Goal: Navigation & Orientation: Find specific page/section

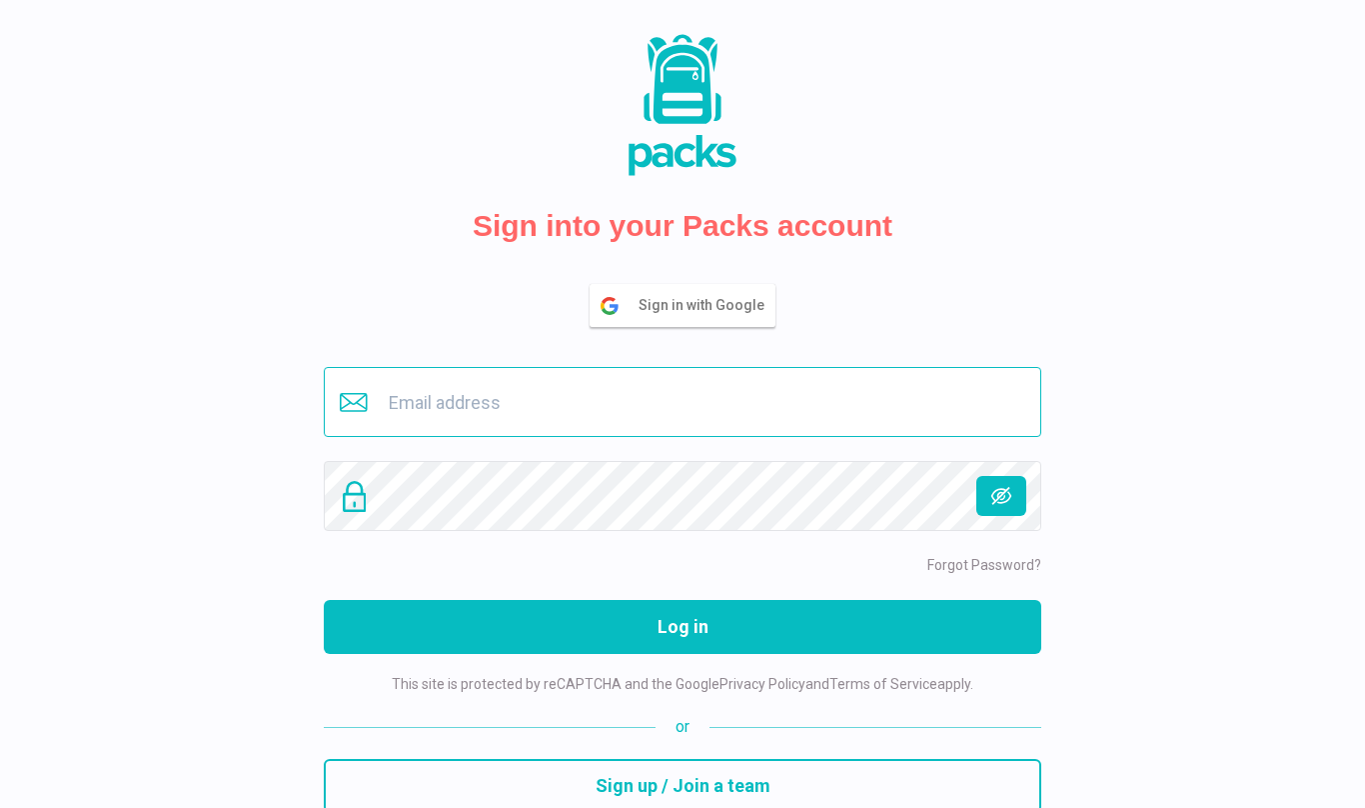
type input "[EMAIL_ADDRESS][DOMAIN_NAME]"
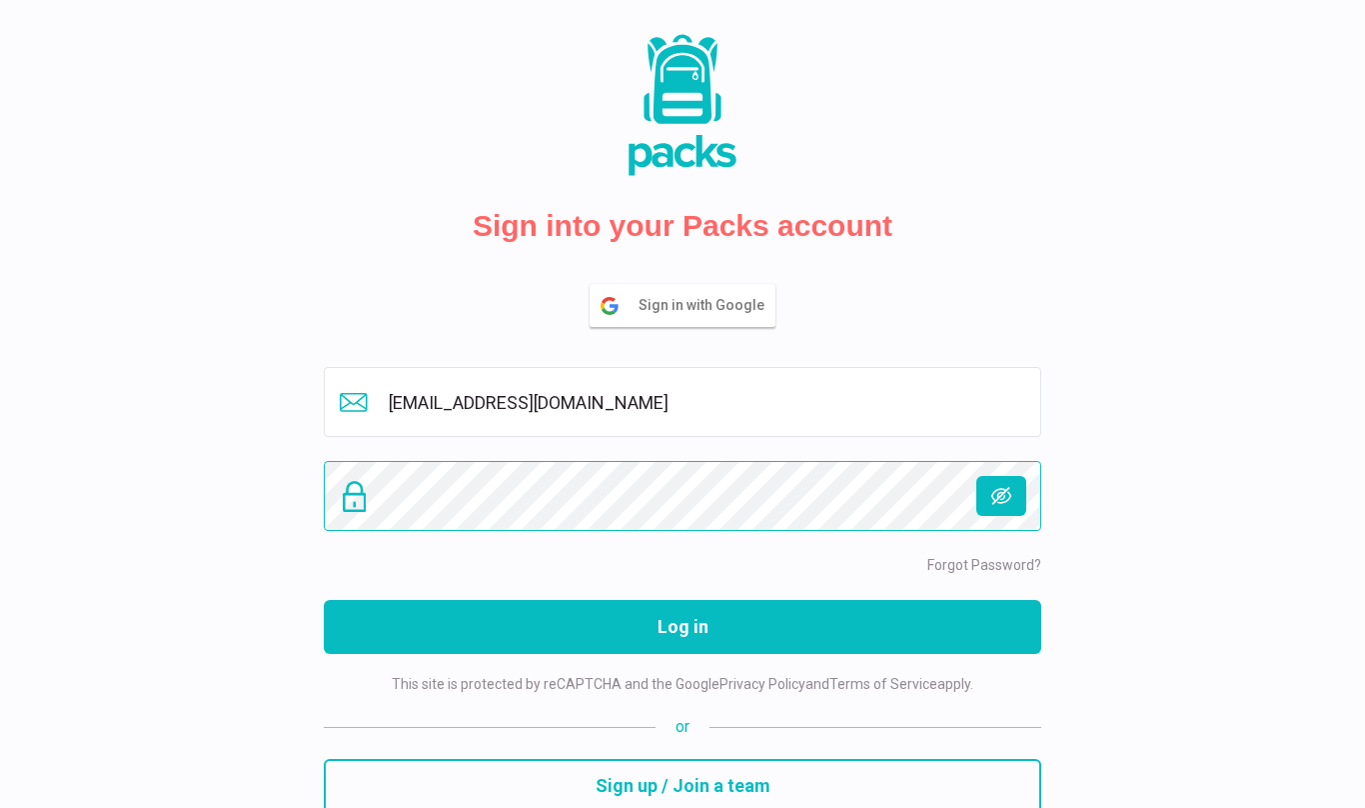
click at [683, 627] on button "Log in" at bounding box center [683, 627] width 718 height 54
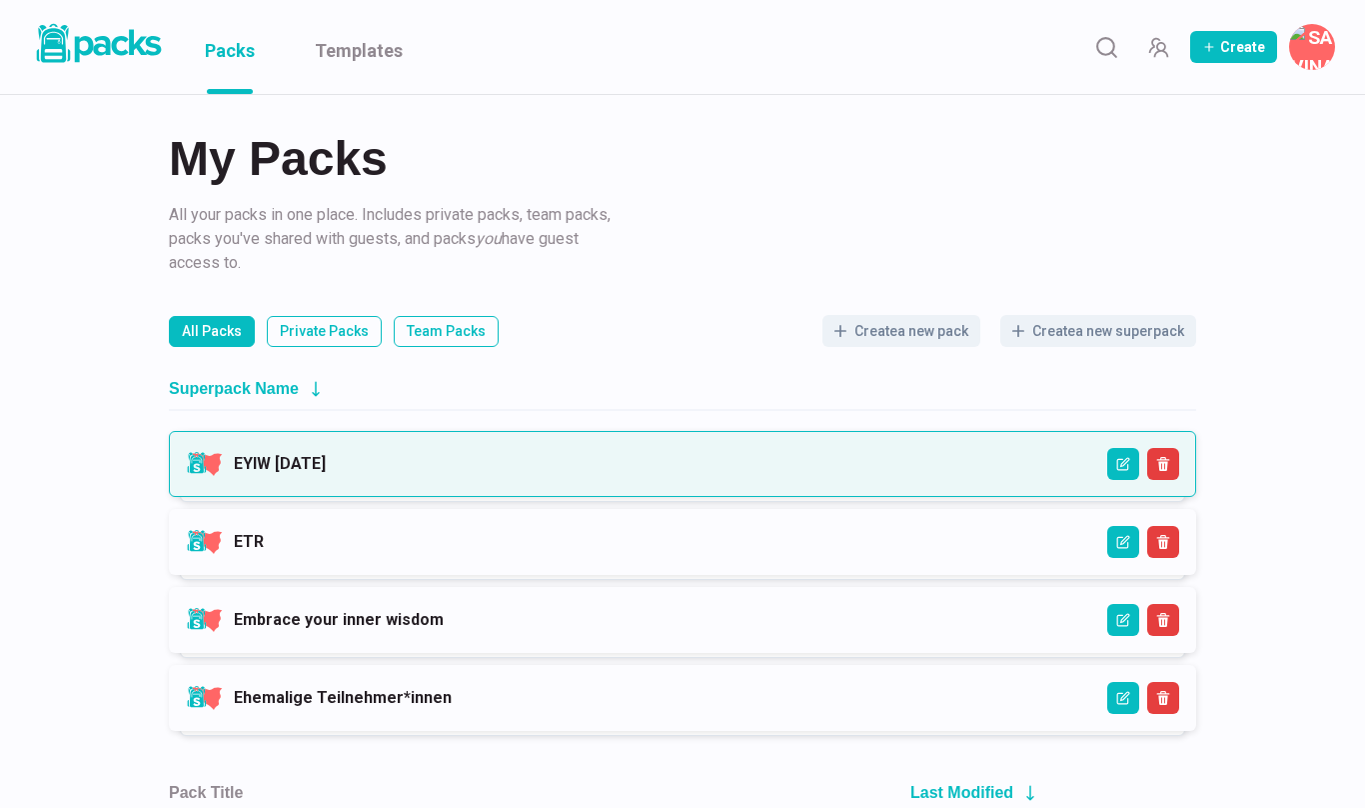
click at [326, 469] on link "EYIW [DATE]" at bounding box center [280, 463] width 92 height 19
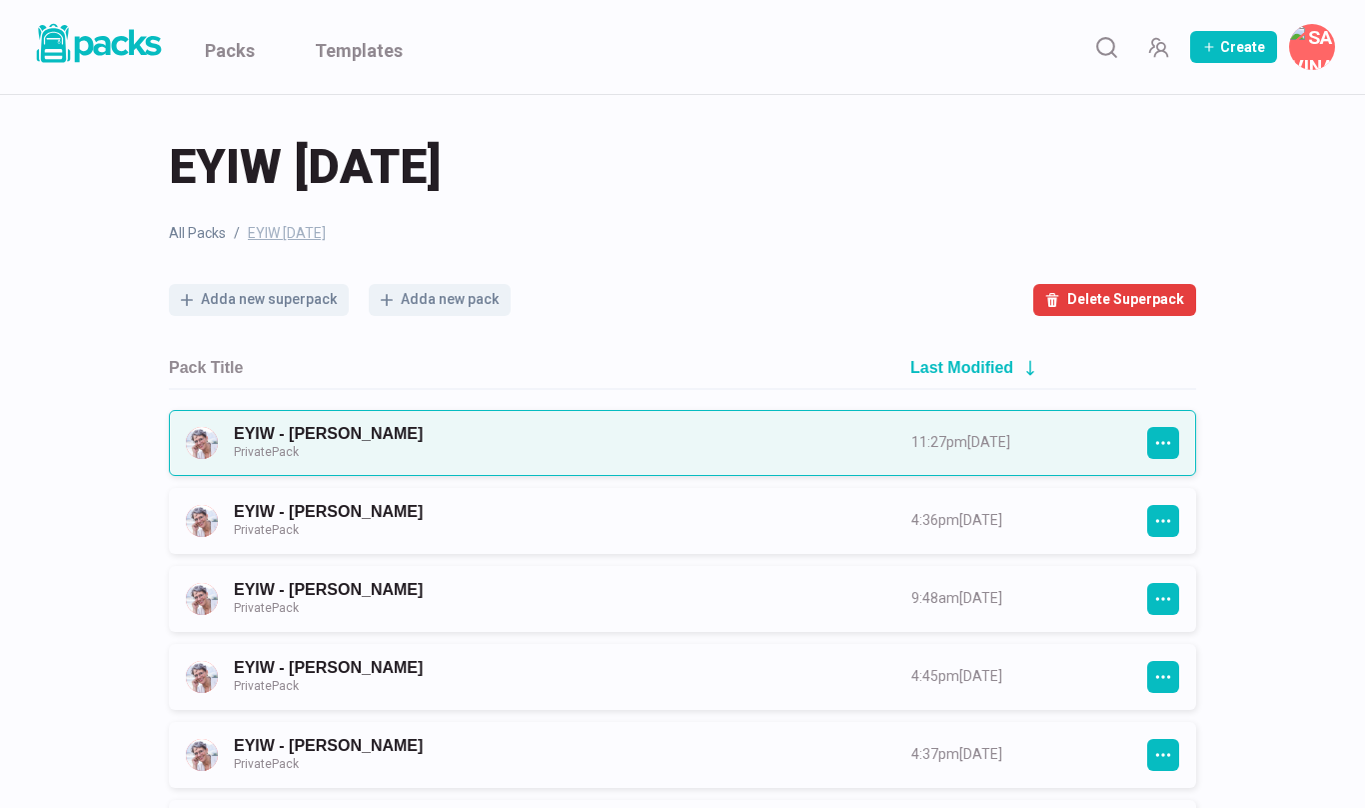
click at [661, 450] on link "EYIW - [PERSON_NAME] Private Pack" at bounding box center [555, 442] width 642 height 37
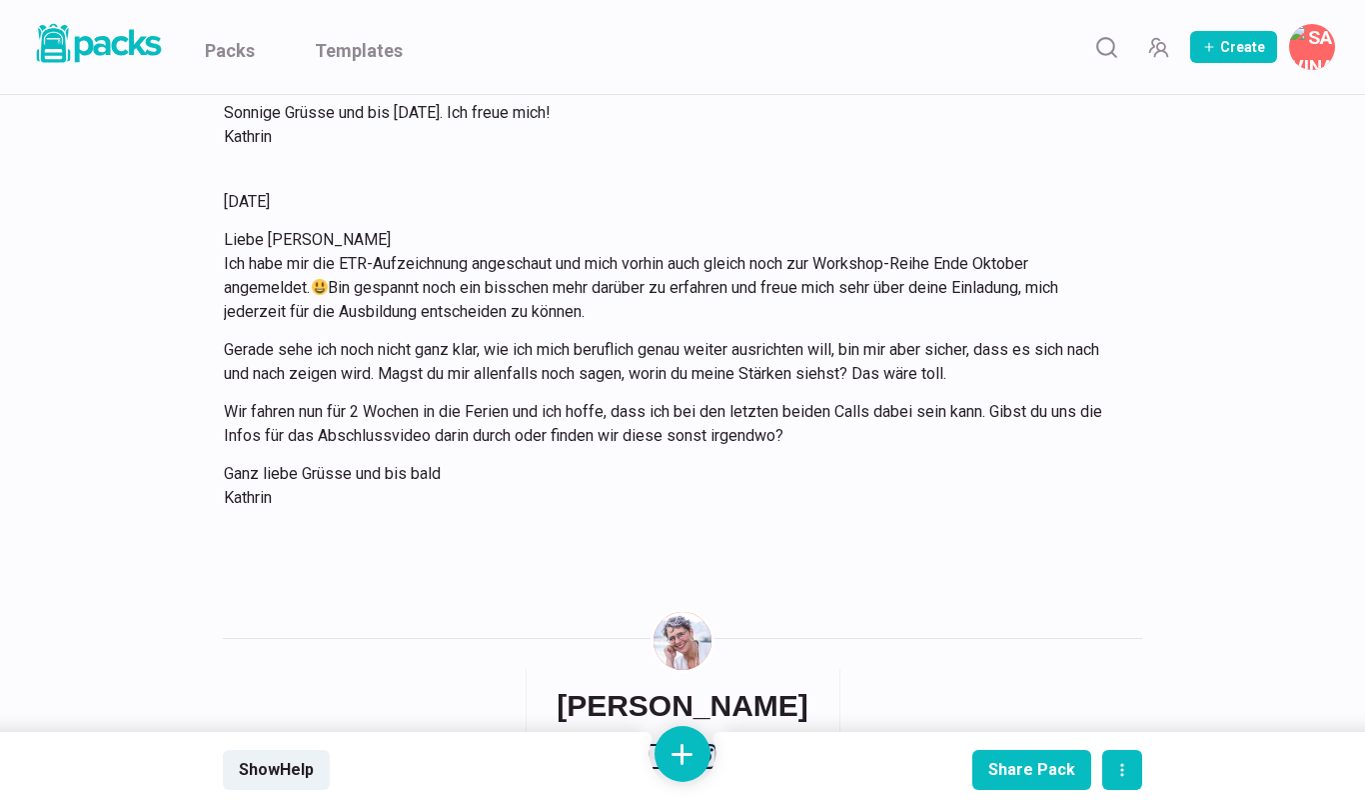
scroll to position [7418, 0]
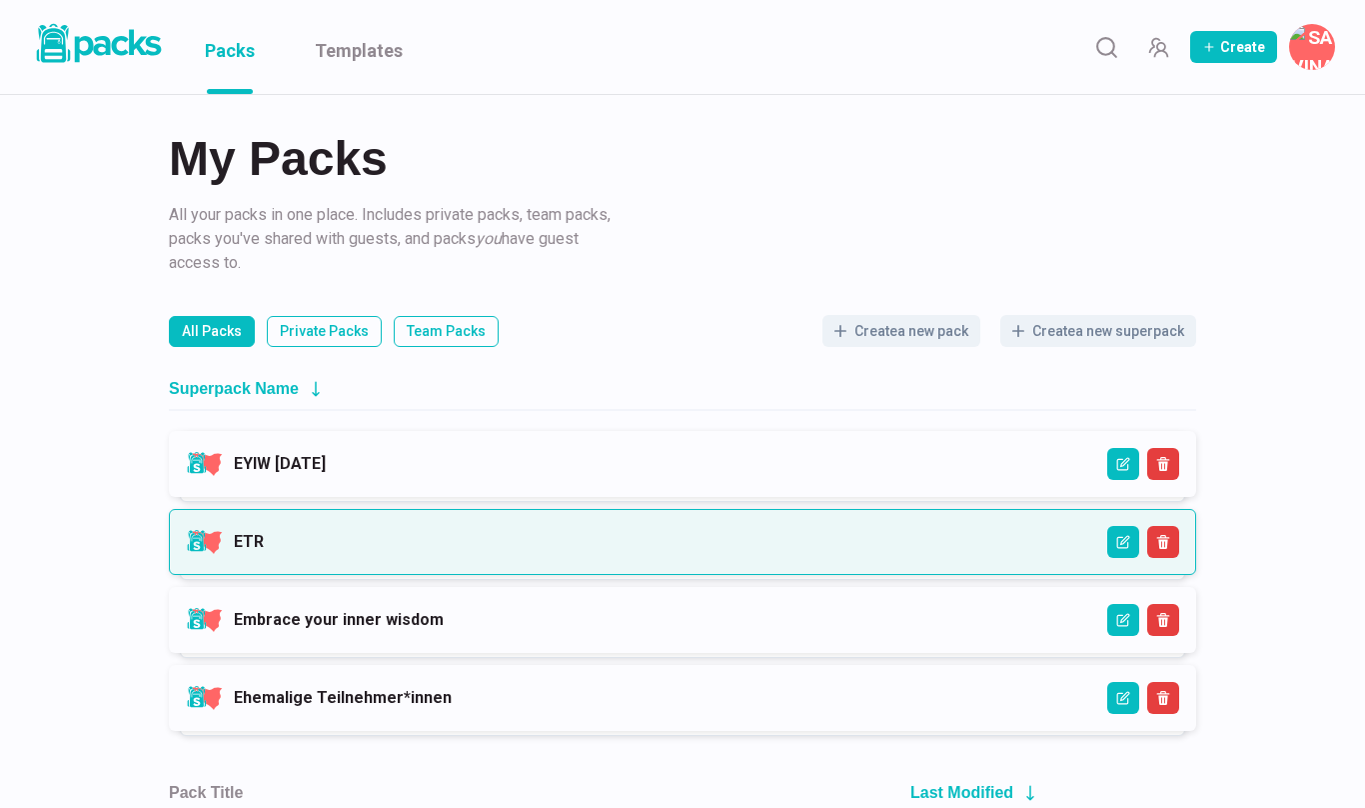
click at [264, 532] on link "ETR" at bounding box center [249, 541] width 30 height 19
